Goal: Task Accomplishment & Management: Manage account settings

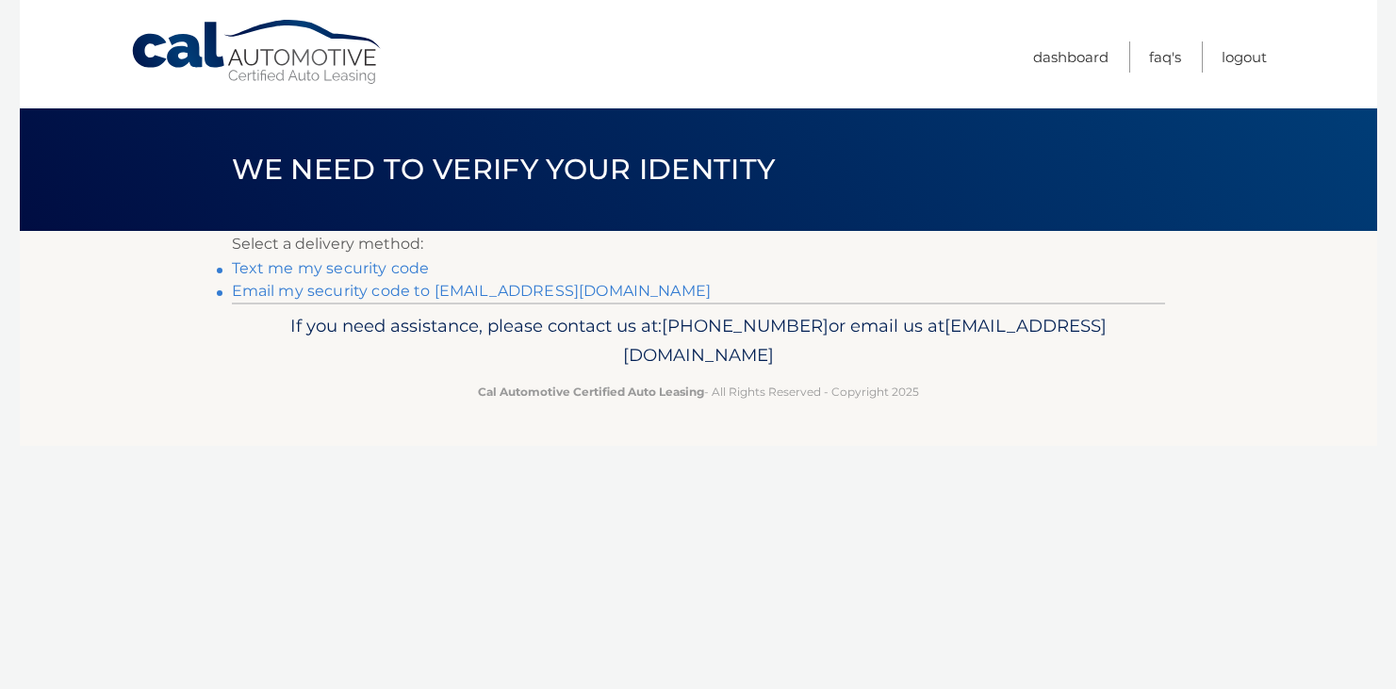
click at [334, 296] on link "Email my security code to j*@theweters.com" at bounding box center [472, 291] width 480 height 18
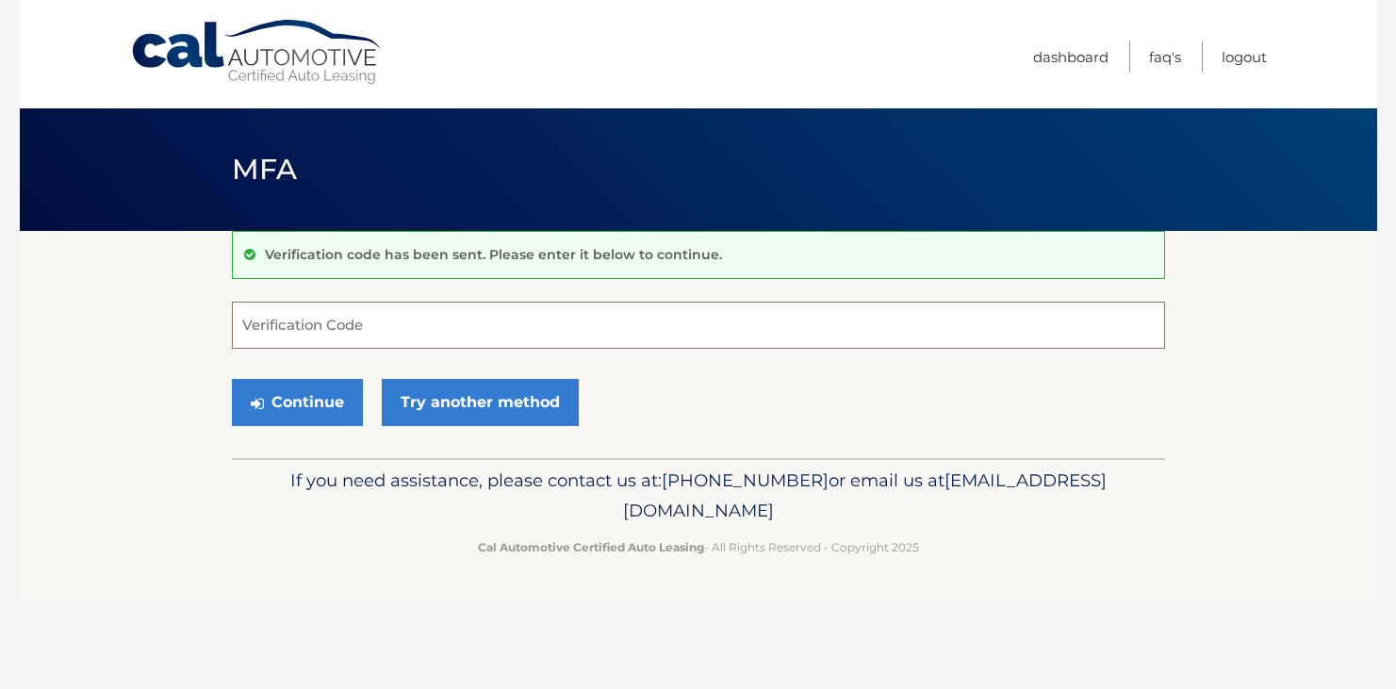
click at [320, 326] on input "Verification Code" at bounding box center [698, 325] width 933 height 47
paste input "691313"
click at [299, 408] on button "Continue" at bounding box center [297, 402] width 131 height 47
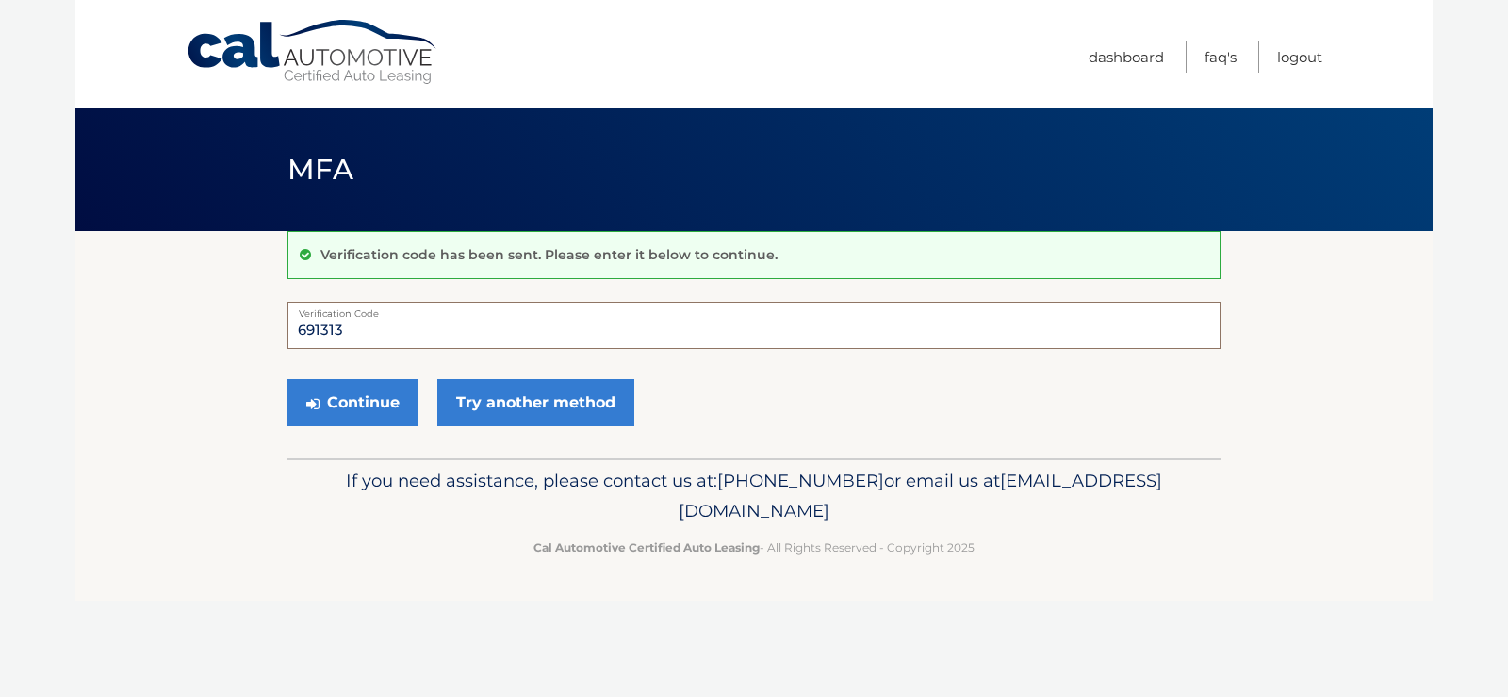
click at [419, 321] on input "691313" at bounding box center [753, 325] width 933 height 47
type input "691313"
click at [334, 402] on button "Continue" at bounding box center [352, 402] width 131 height 47
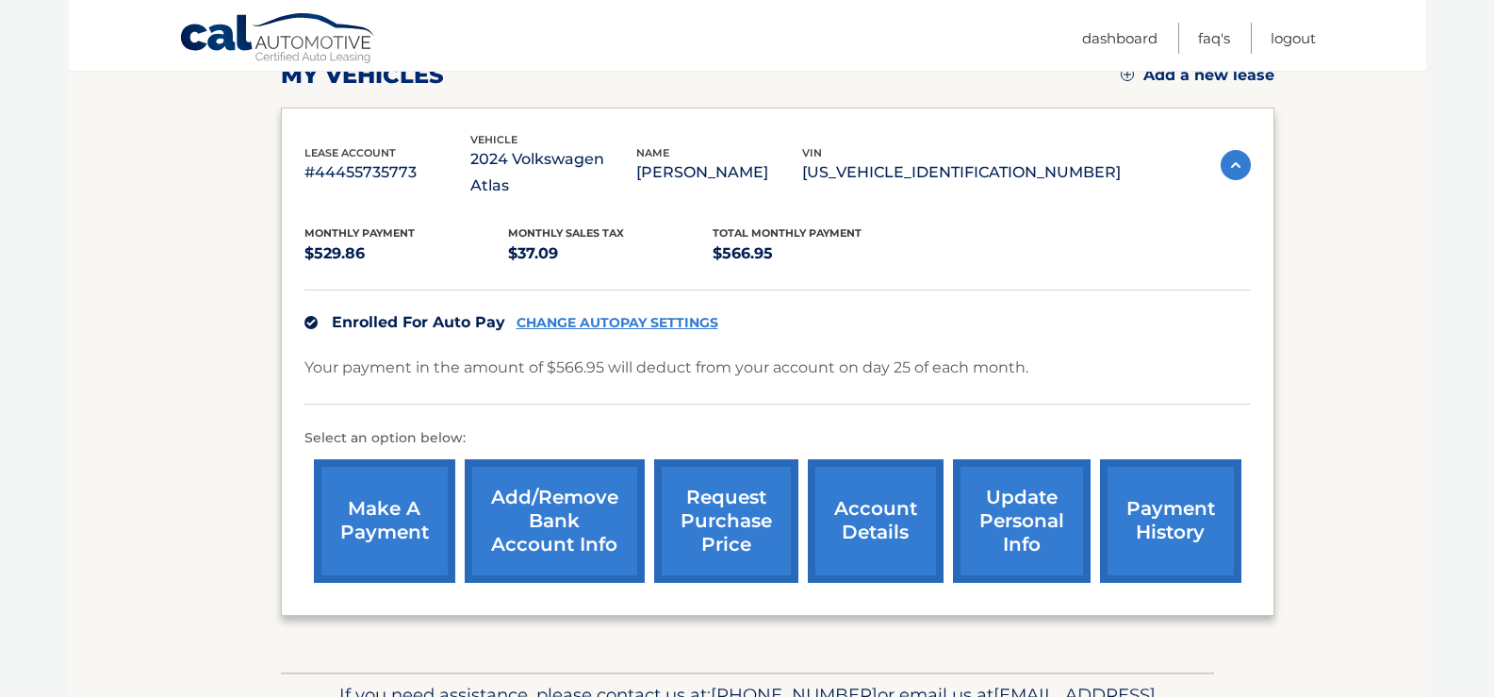
scroll to position [374, 0]
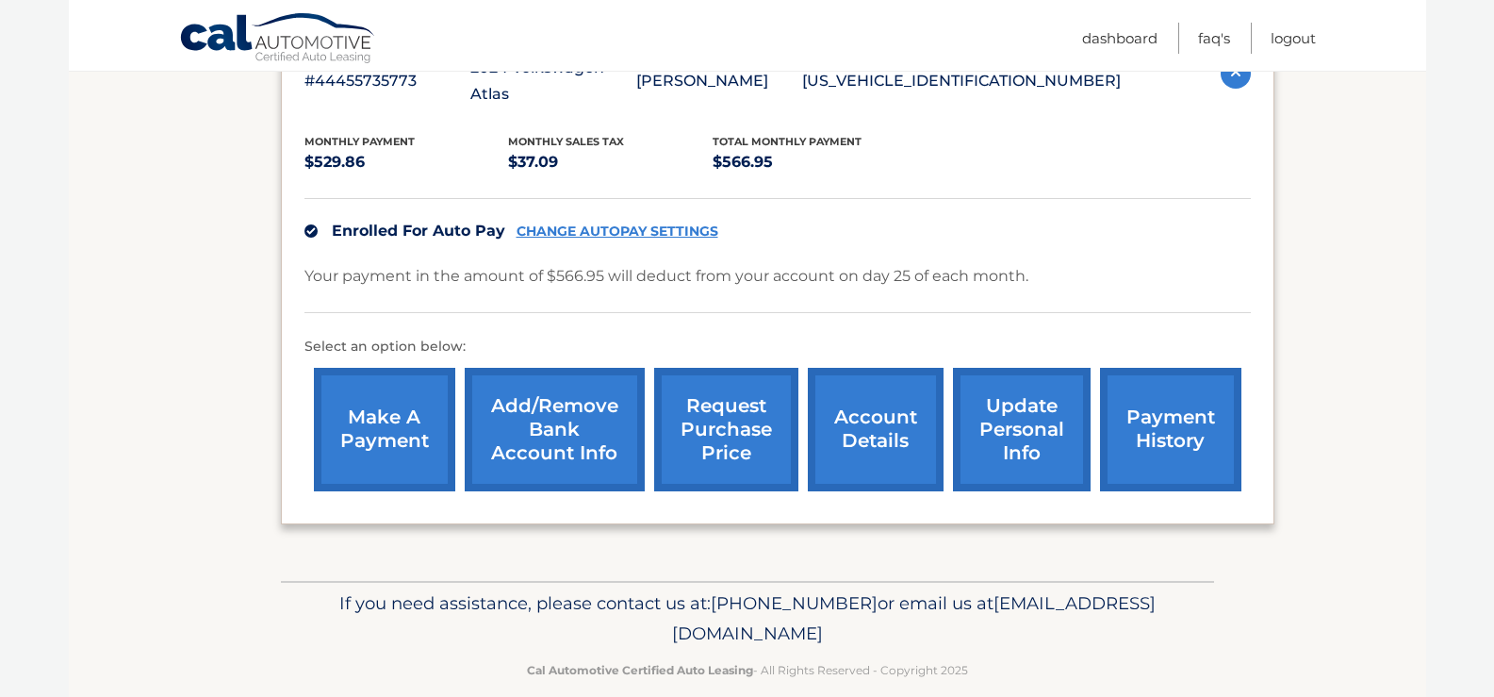
click at [850, 412] on link "account details" at bounding box center [876, 429] width 136 height 123
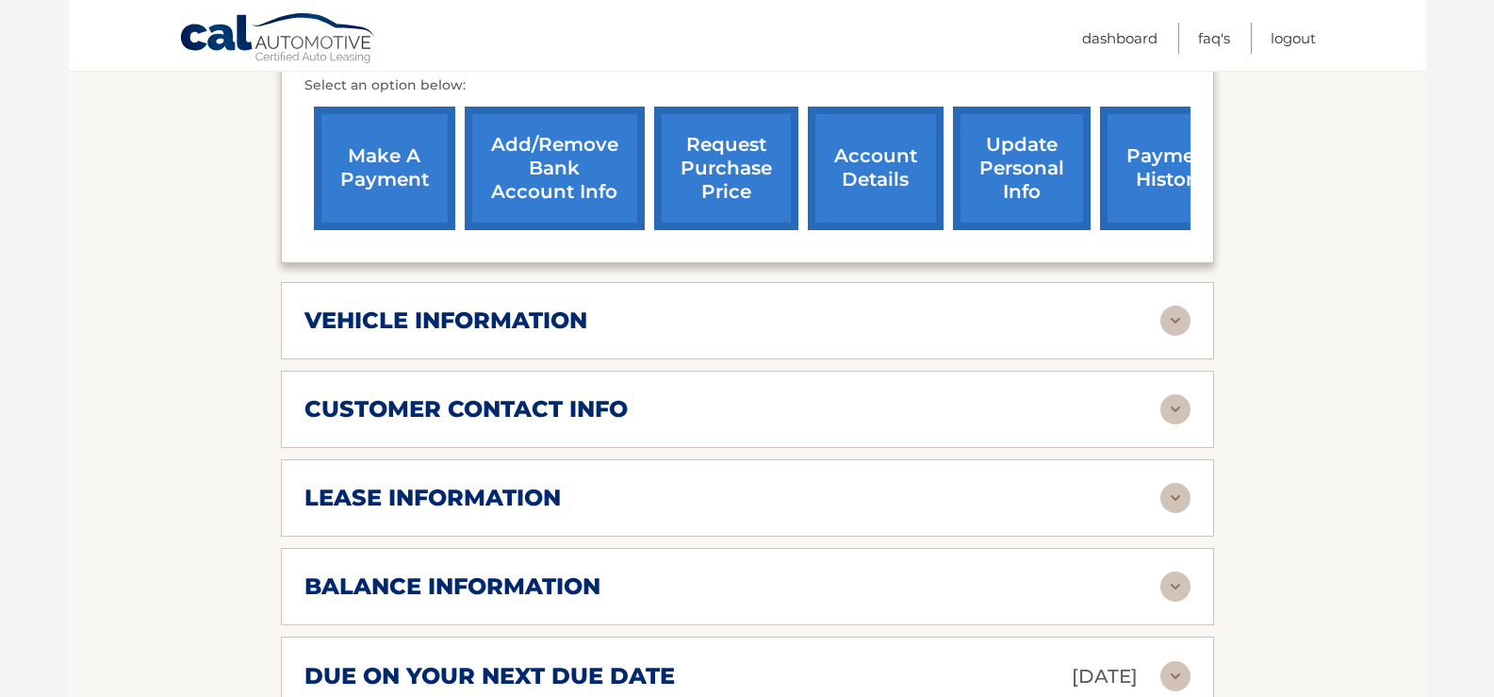
scroll to position [754, 0]
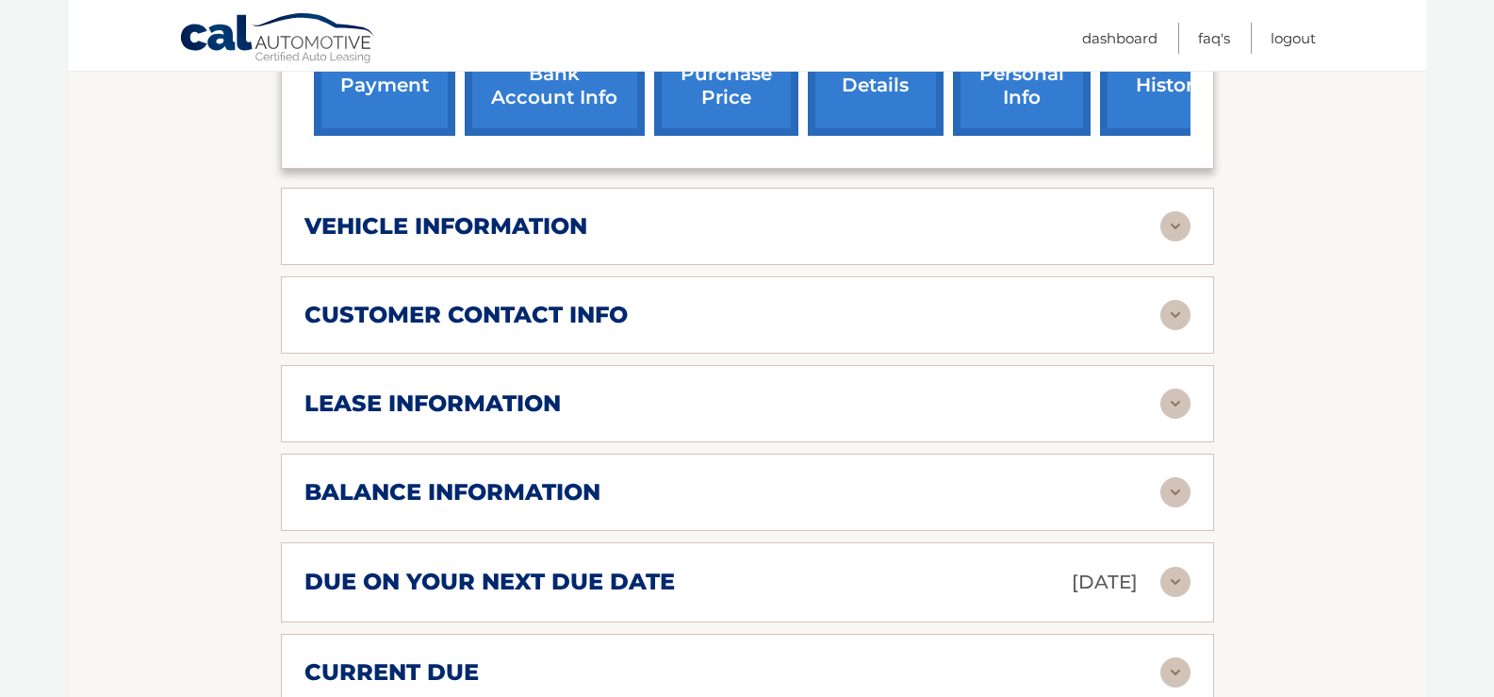
click at [1030, 389] on div "lease information" at bounding box center [732, 403] width 856 height 28
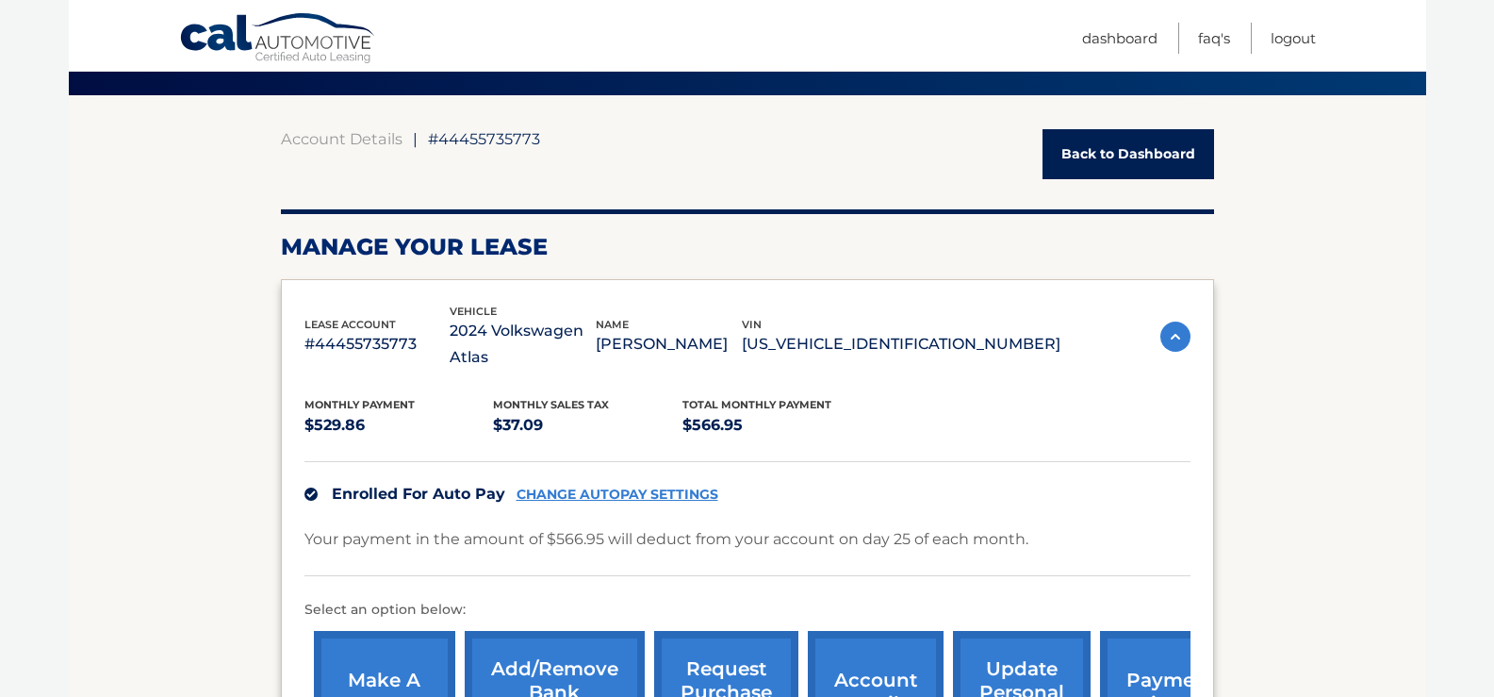
scroll to position [0, 0]
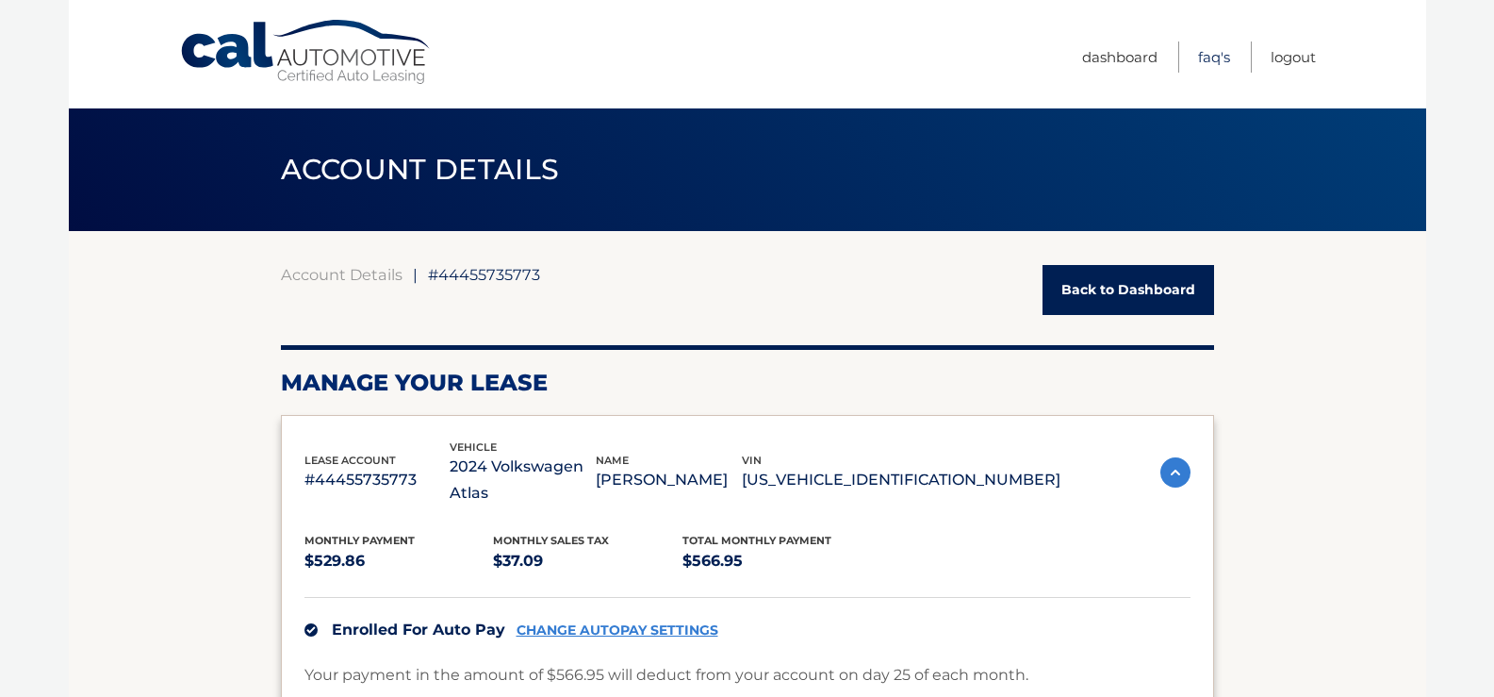
click at [1208, 59] on link "FAQ's" at bounding box center [1214, 56] width 32 height 31
